Goal: Task Accomplishment & Management: Use online tool/utility

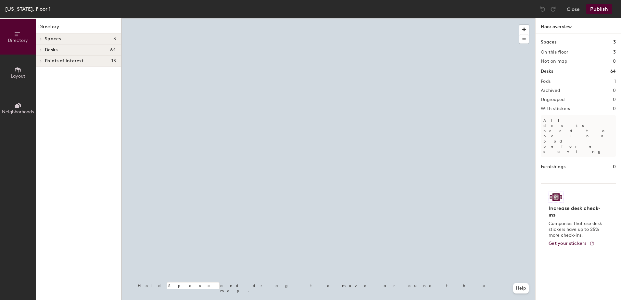
click at [205, 18] on div at bounding box center [328, 18] width 414 height 0
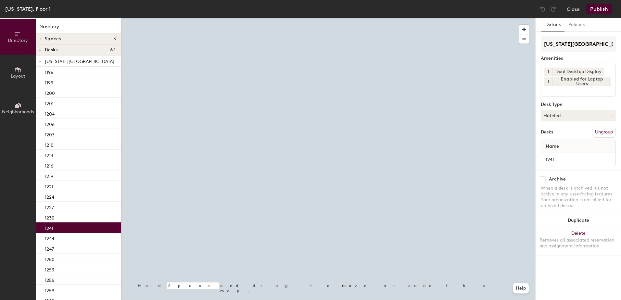
click at [558, 119] on button "Hoteled" at bounding box center [578, 116] width 75 height 12
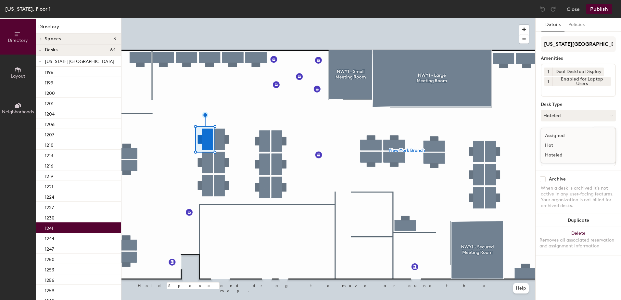
click at [559, 138] on div "Assigned" at bounding box center [573, 136] width 65 height 10
click at [592, 134] on button "Ungroup" at bounding box center [604, 132] width 24 height 11
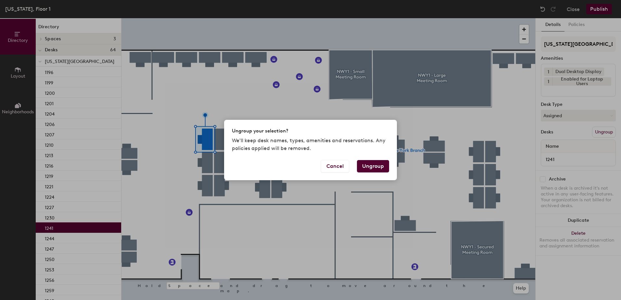
click at [368, 168] on button "Ungroup" at bounding box center [373, 166] width 32 height 12
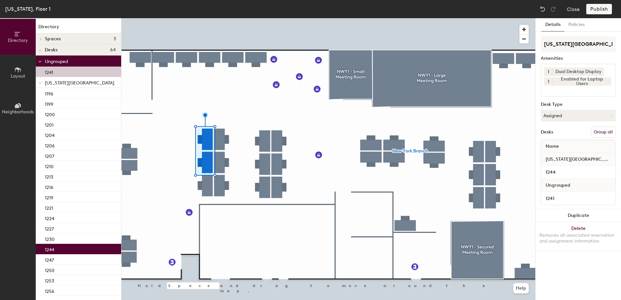
click at [603, 137] on button "Group all" at bounding box center [602, 132] width 25 height 11
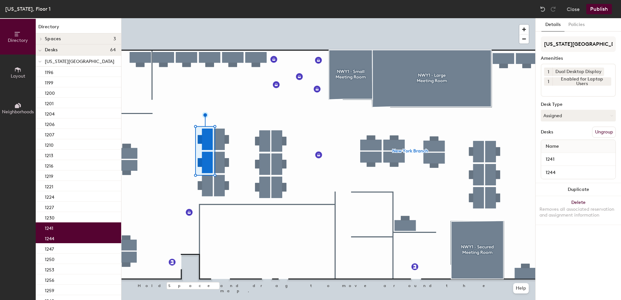
click at [590, 11] on button "Publish" at bounding box center [599, 9] width 26 height 10
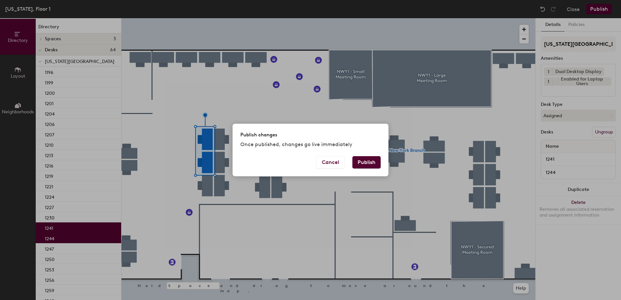
click at [368, 164] on button "Publish" at bounding box center [366, 162] width 28 height 12
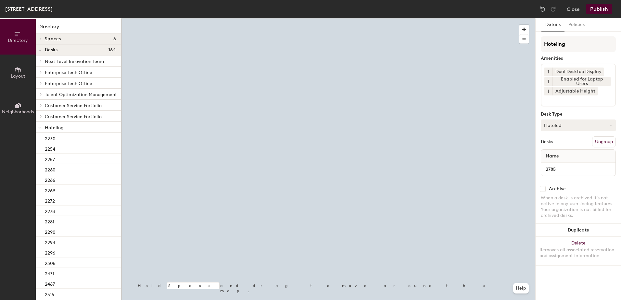
click at [580, 125] on button "Hoteled" at bounding box center [578, 125] width 75 height 12
click at [576, 141] on div "Assigned Hot Hoteled" at bounding box center [578, 155] width 75 height 35
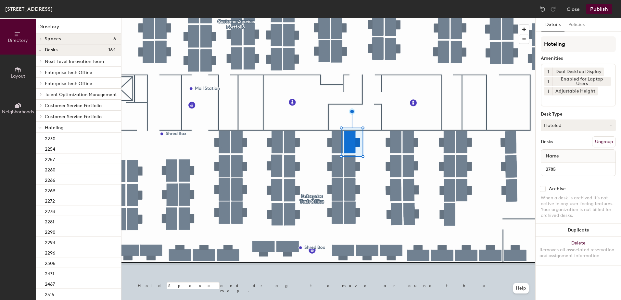
click at [590, 128] on button "Hoteled" at bounding box center [578, 125] width 75 height 12
click at [588, 148] on div "Assigned" at bounding box center [573, 146] width 65 height 10
click at [601, 143] on button "Ungroup" at bounding box center [604, 141] width 24 height 11
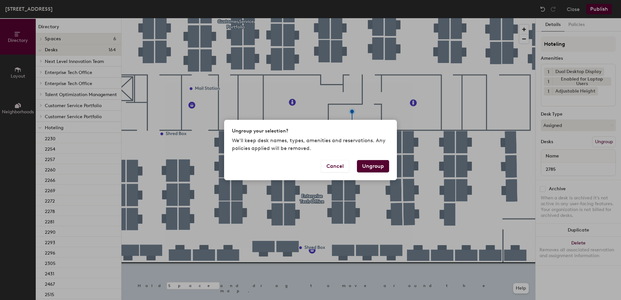
click at [380, 165] on button "Ungroup" at bounding box center [373, 166] width 32 height 12
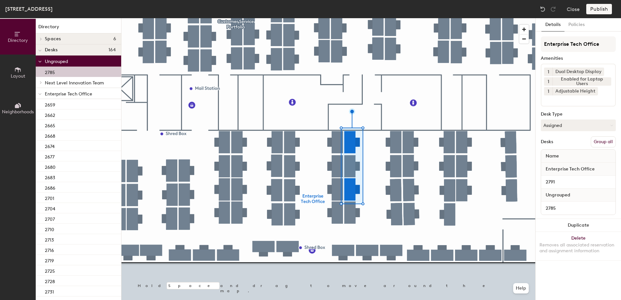
click at [600, 143] on button "Group all" at bounding box center [602, 141] width 25 height 11
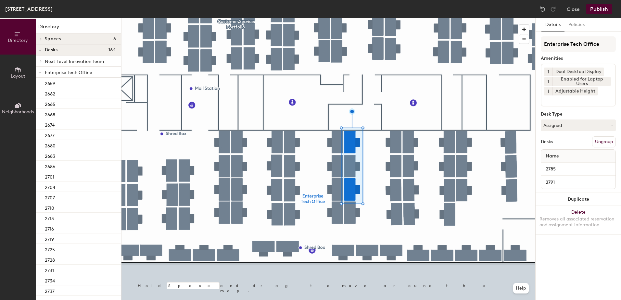
click at [595, 10] on button "Publish" at bounding box center [599, 9] width 26 height 10
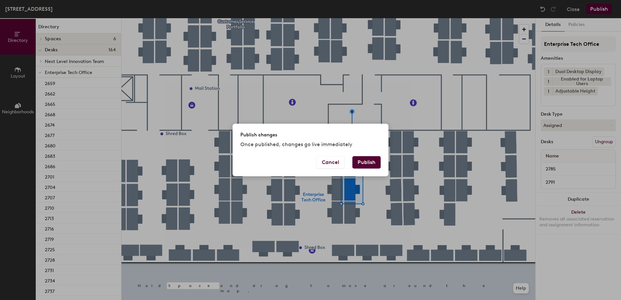
drag, startPoint x: 363, startPoint y: 165, endPoint x: 366, endPoint y: 162, distance: 4.2
click at [365, 164] on button "Publish" at bounding box center [366, 162] width 28 height 12
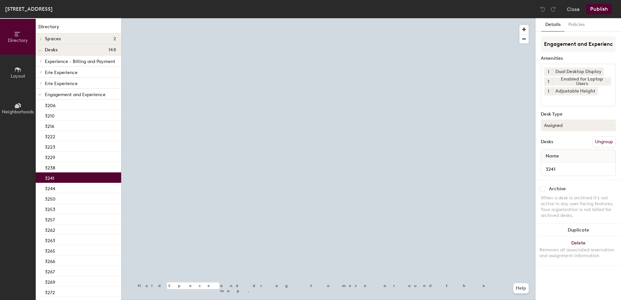
click at [558, 129] on button "Assigned" at bounding box center [578, 125] width 75 height 12
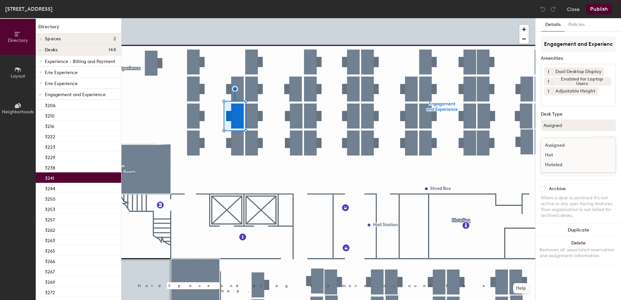
click at [559, 159] on div "Hot" at bounding box center [573, 155] width 65 height 10
drag, startPoint x: 583, startPoint y: 120, endPoint x: 580, endPoint y: 137, distance: 16.8
click at [582, 120] on button "Hot" at bounding box center [578, 125] width 75 height 12
drag, startPoint x: 565, startPoint y: 160, endPoint x: 570, endPoint y: 160, distance: 4.2
click at [566, 160] on div "Hot" at bounding box center [573, 155] width 65 height 10
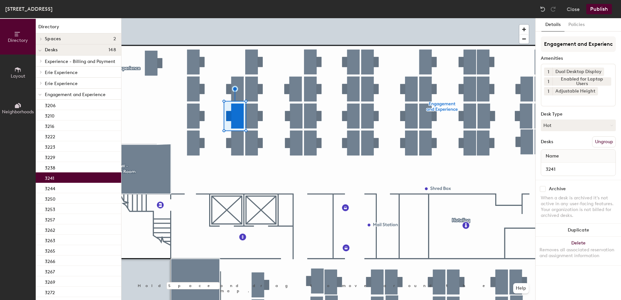
drag, startPoint x: 582, startPoint y: 128, endPoint x: 582, endPoint y: 134, distance: 6.2
click at [582, 128] on button "Hot" at bounding box center [578, 125] width 75 height 12
click at [572, 163] on div "Hoteled" at bounding box center [573, 165] width 65 height 10
click at [599, 149] on div "Engagement and Experience Amenities 1 Dual Desktop Display 1 Enabled for Laptop…" at bounding box center [578, 107] width 75 height 143
click at [603, 140] on button "Ungroup" at bounding box center [604, 141] width 24 height 11
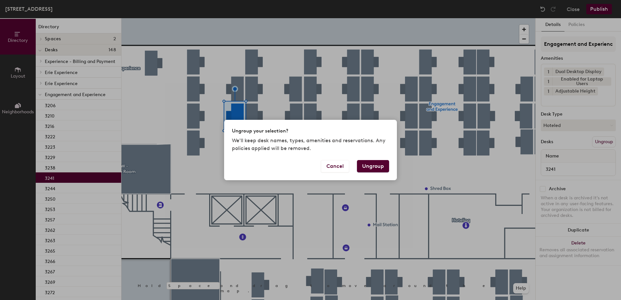
click at [378, 164] on button "Ungroup" at bounding box center [373, 166] width 32 height 12
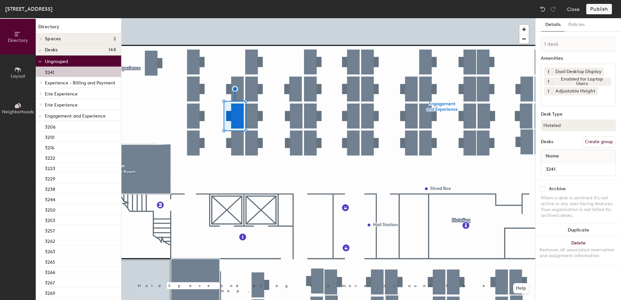
click at [38, 117] on div at bounding box center [40, 115] width 8 height 11
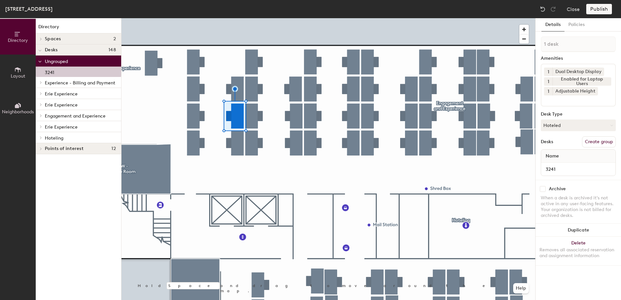
drag, startPoint x: 41, startPoint y: 140, endPoint x: 52, endPoint y: 170, distance: 31.6
click at [41, 139] on div at bounding box center [40, 137] width 8 height 11
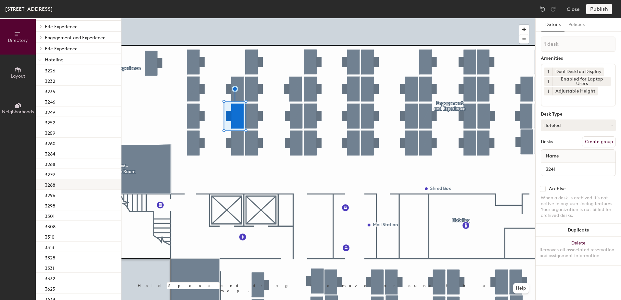
scroll to position [65, 0]
click at [66, 124] on div "3249" at bounding box center [78, 125] width 85 height 10
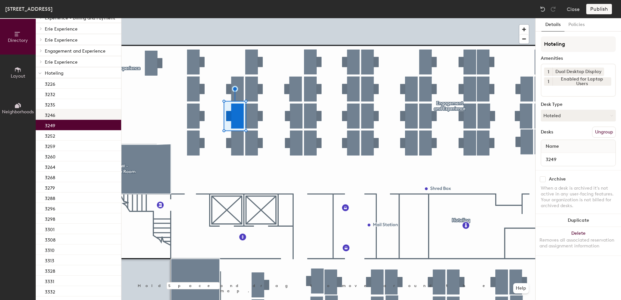
click at [91, 114] on div "3246" at bounding box center [78, 114] width 85 height 10
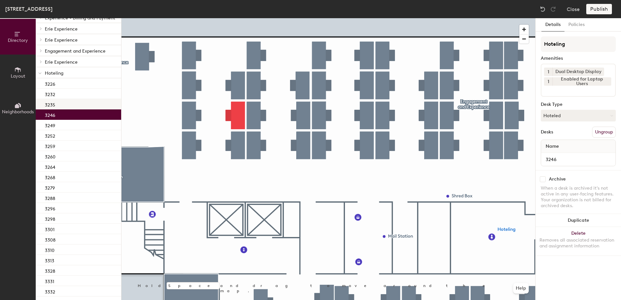
click at [81, 107] on div "3235" at bounding box center [78, 104] width 85 height 10
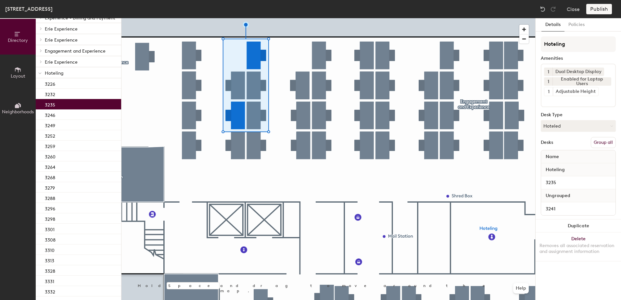
drag, startPoint x: 597, startPoint y: 141, endPoint x: 598, endPoint y: 65, distance: 76.3
click at [598, 141] on button "Group all" at bounding box center [602, 142] width 25 height 11
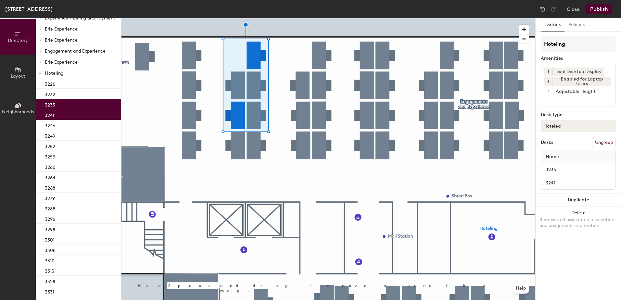
click at [595, 10] on button "Publish" at bounding box center [599, 9] width 26 height 10
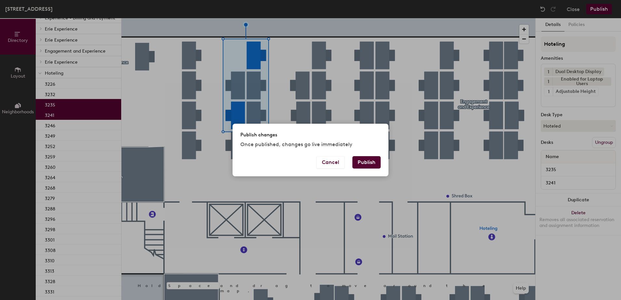
drag, startPoint x: 367, startPoint y: 169, endPoint x: 367, endPoint y: 161, distance: 7.8
click at [368, 164] on div "Cancel Publish" at bounding box center [310, 166] width 156 height 20
click at [366, 162] on button "Publish" at bounding box center [366, 162] width 28 height 12
